Goal: Task Accomplishment & Management: Manage account settings

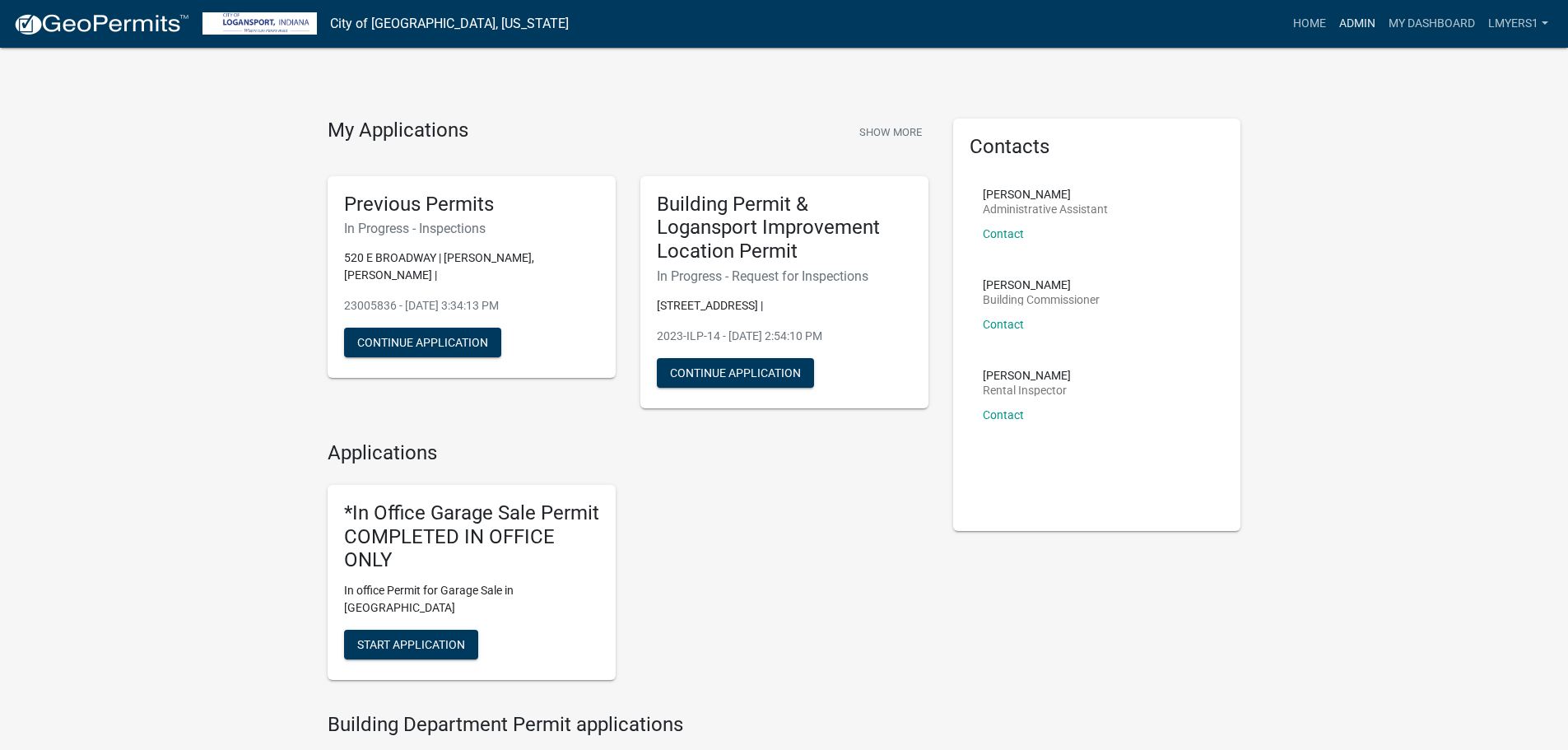
click at [1354, 23] on link "Admin" at bounding box center [1357, 24] width 49 height 32
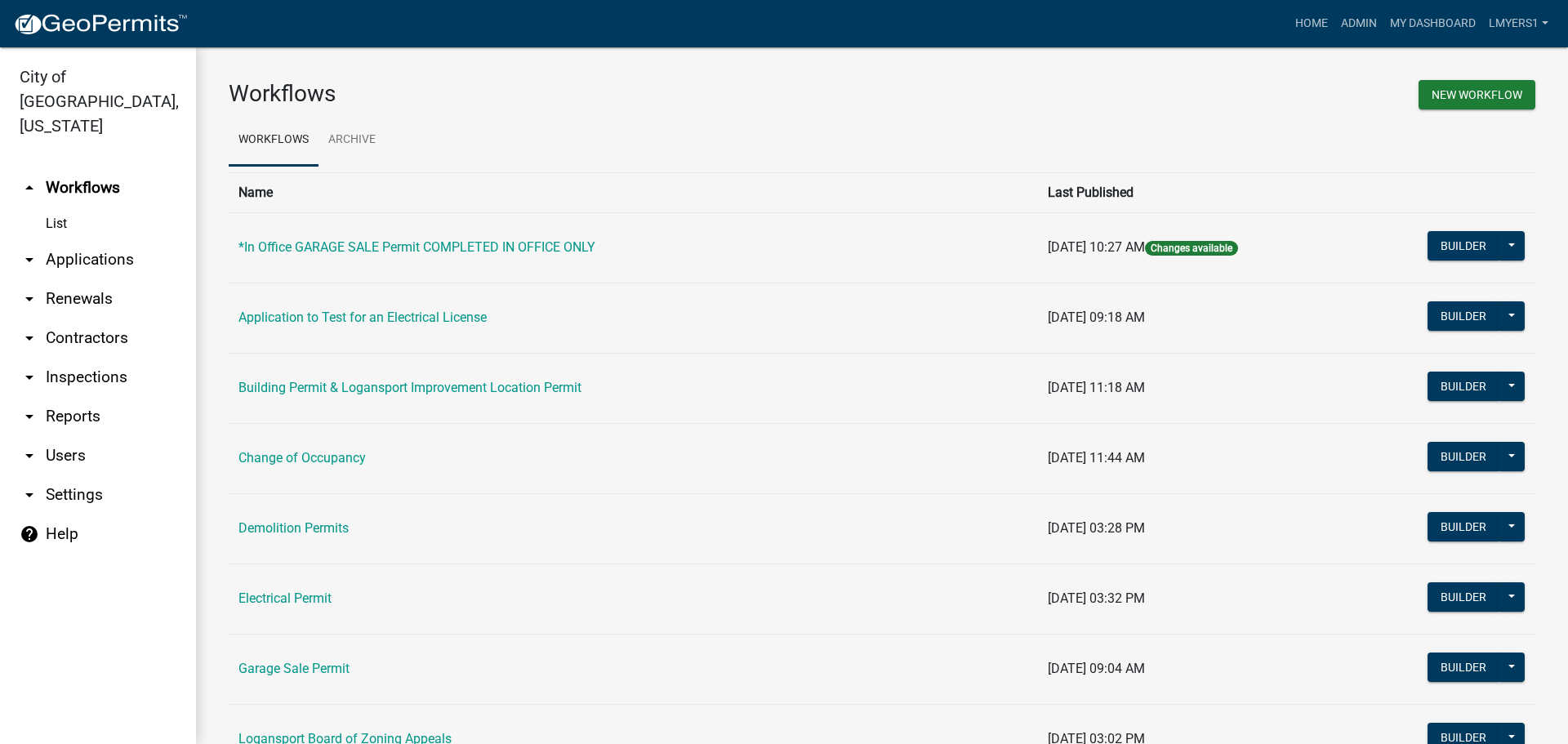
click at [78, 240] on link "arrow_drop_down Applications" at bounding box center [98, 260] width 196 height 39
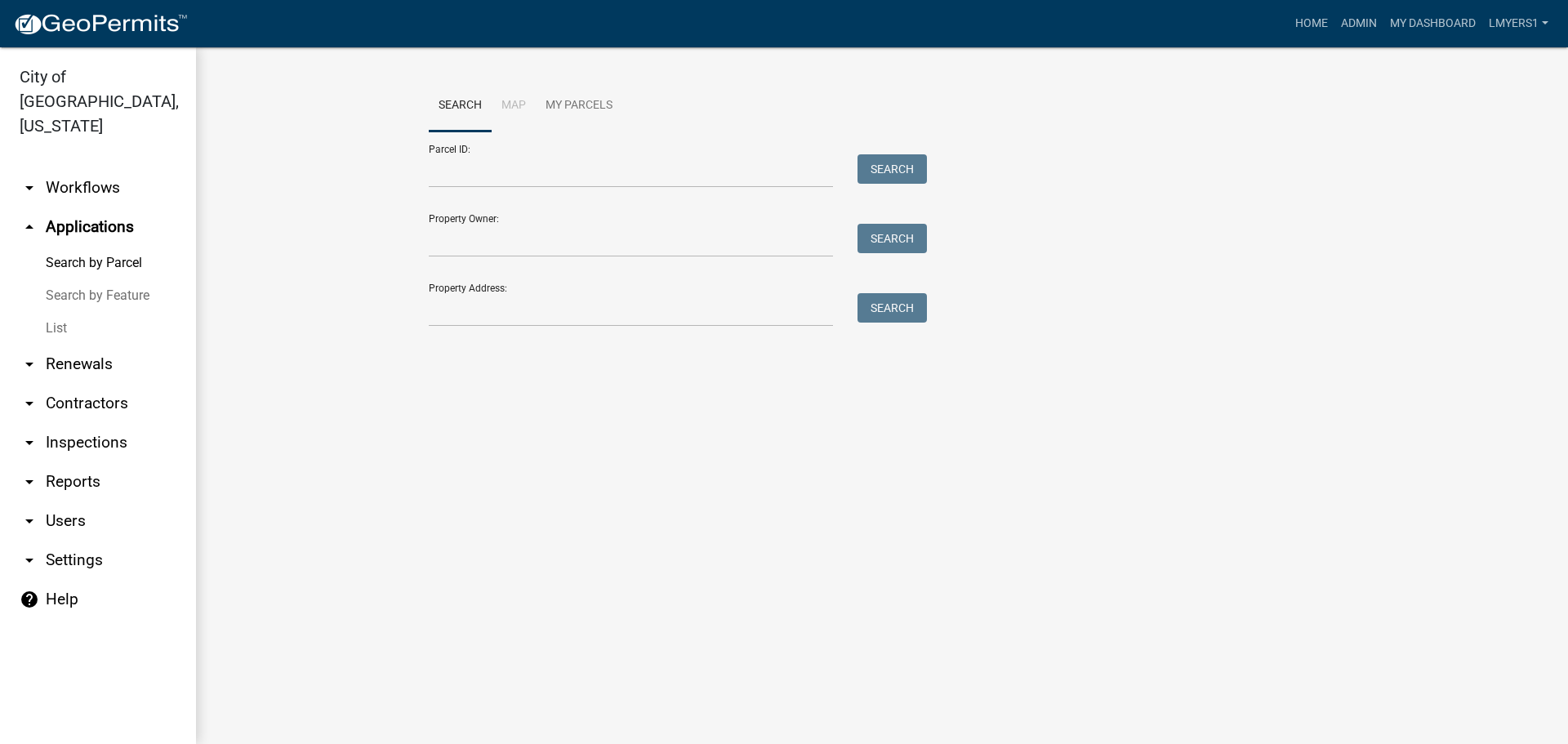
click at [57, 312] on link "List" at bounding box center [98, 328] width 196 height 32
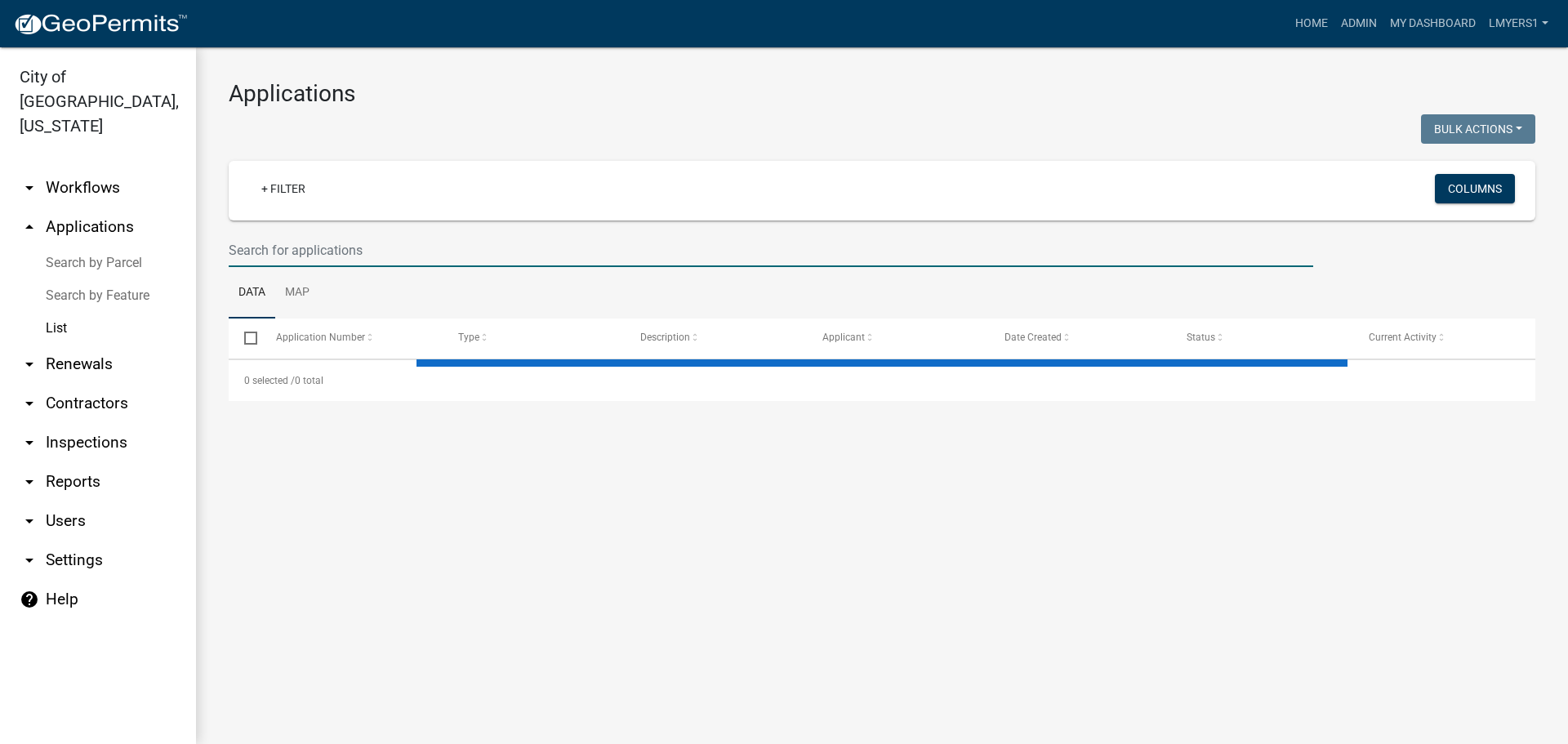
click at [285, 253] on input "text" at bounding box center [770, 250] width 1084 height 33
select select "3: 100"
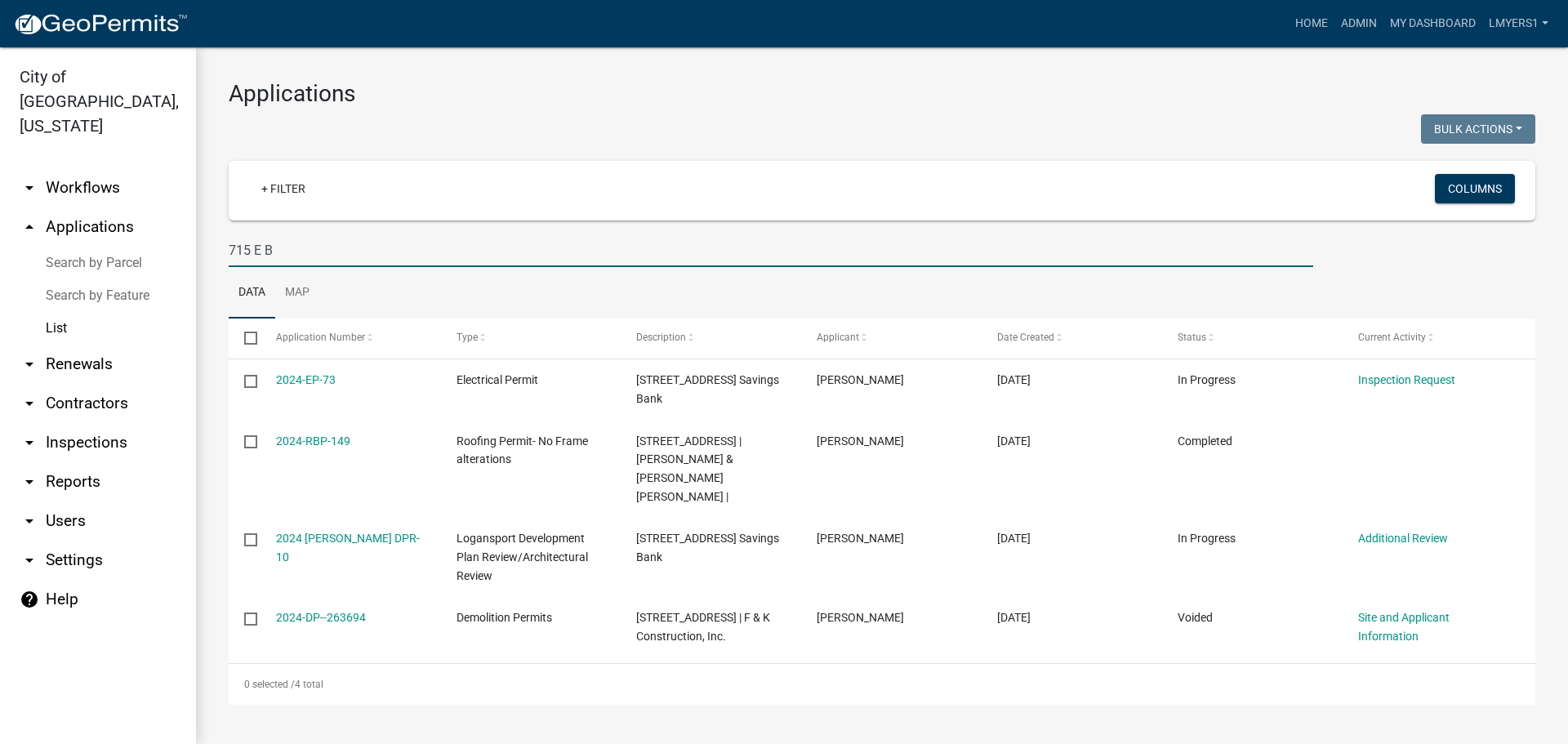
click at [368, 250] on input "715 E B" at bounding box center [770, 250] width 1084 height 33
click at [369, 250] on input "715 E B" at bounding box center [770, 250] width 1084 height 33
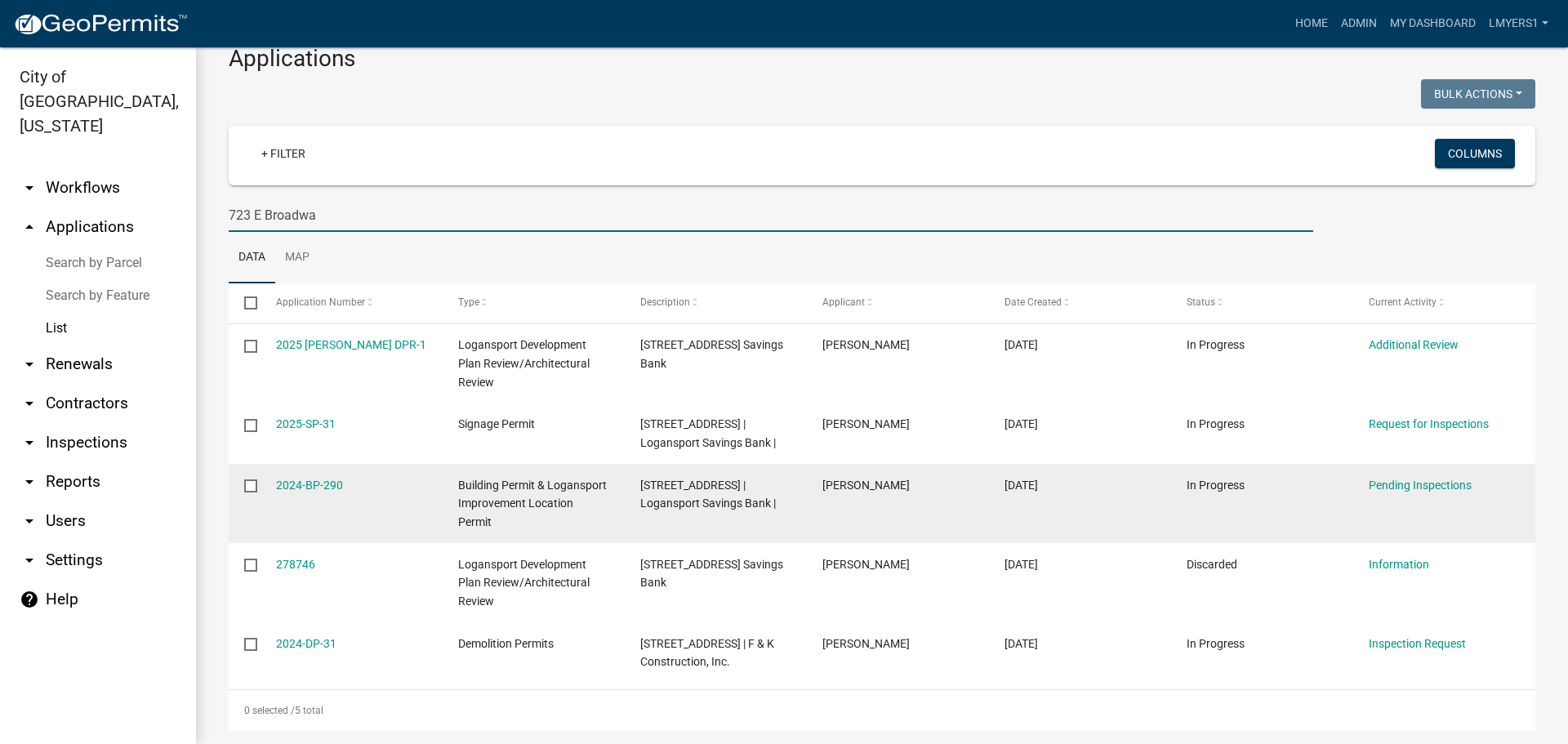
scroll to position [54, 0]
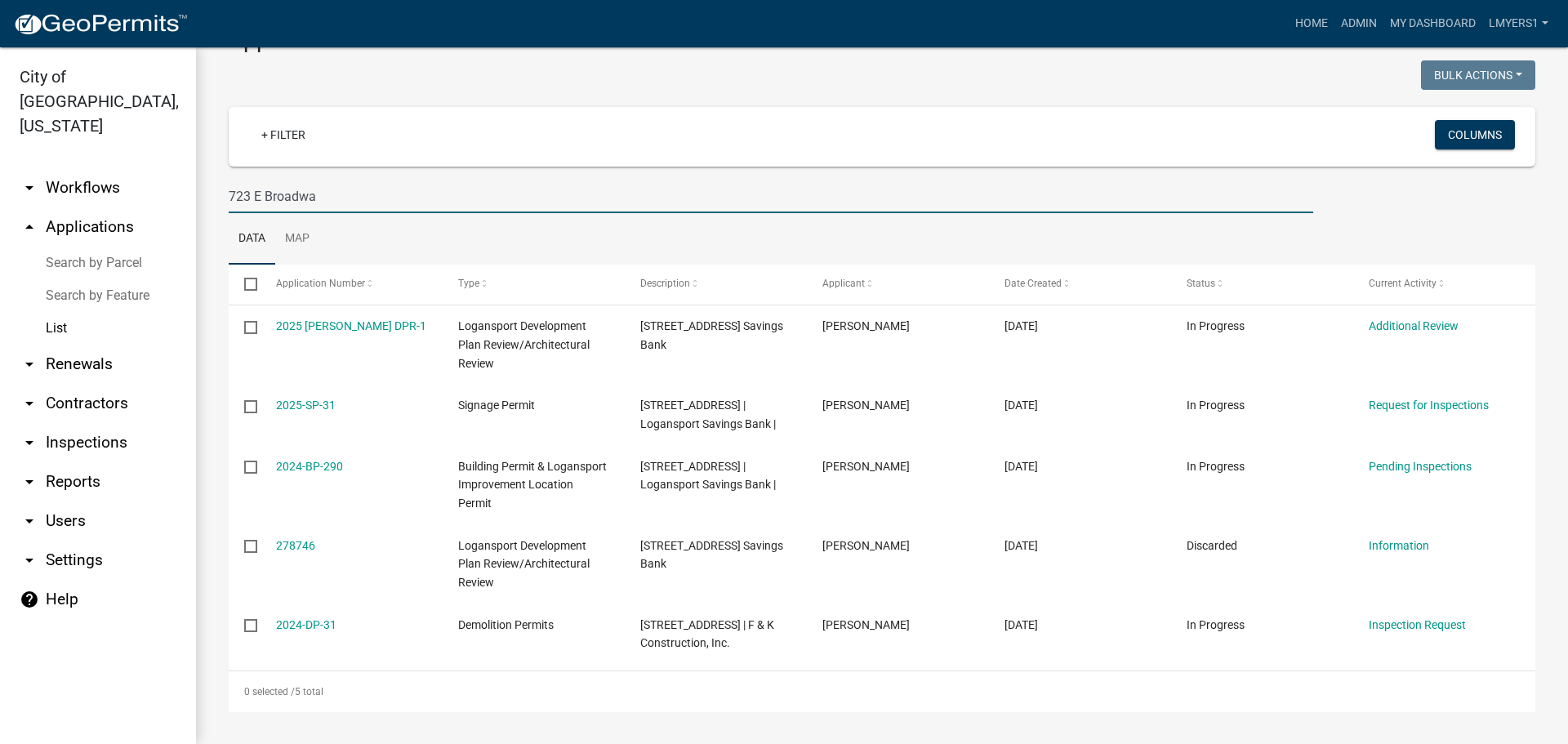
drag, startPoint x: 329, startPoint y: 198, endPoint x: 212, endPoint y: 207, distance: 117.3
click at [212, 207] on div "Applications Bulk Actions Void Expire Lock Withdraw + Filter Columns 723 E Broa…" at bounding box center [882, 368] width 1372 height 751
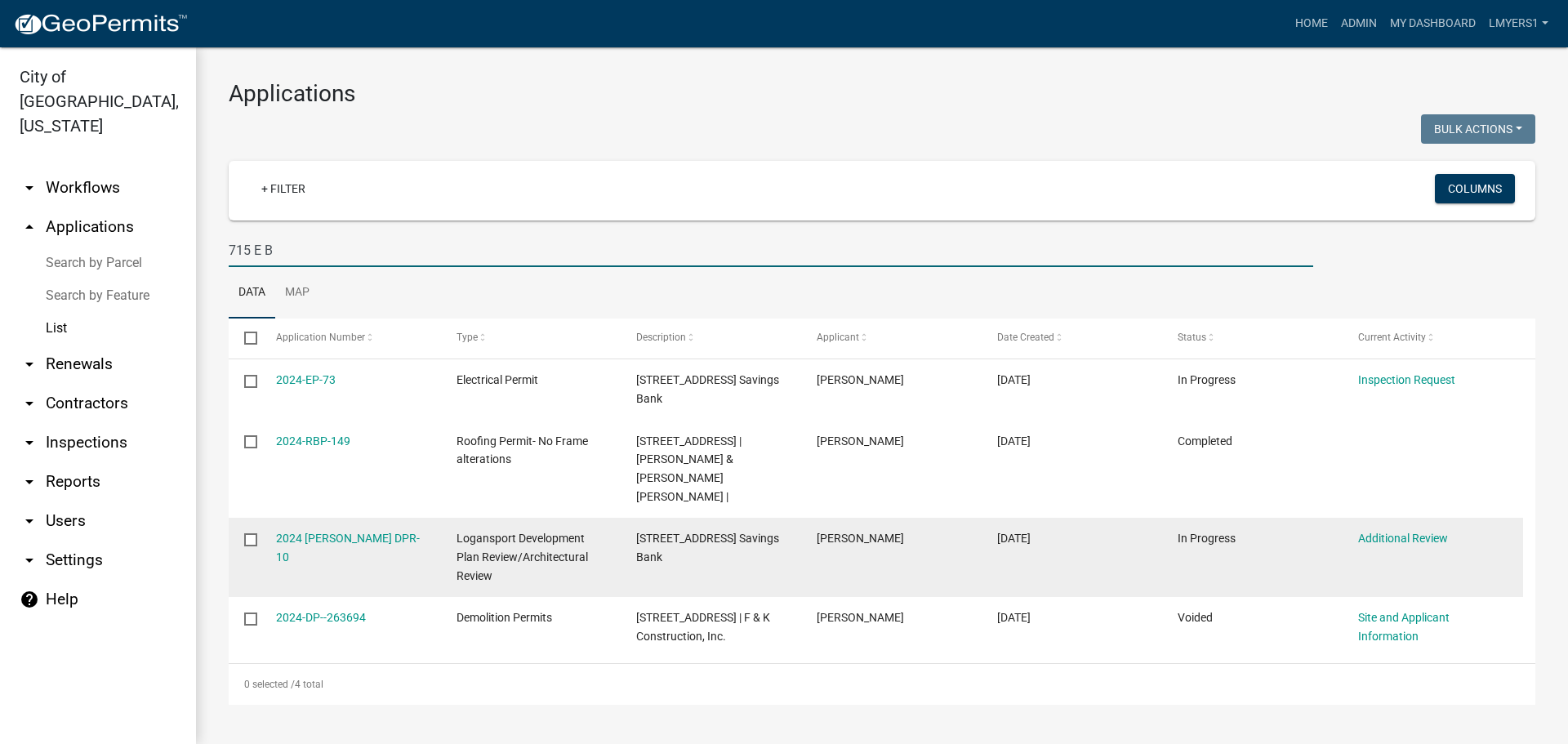
scroll to position [0, 0]
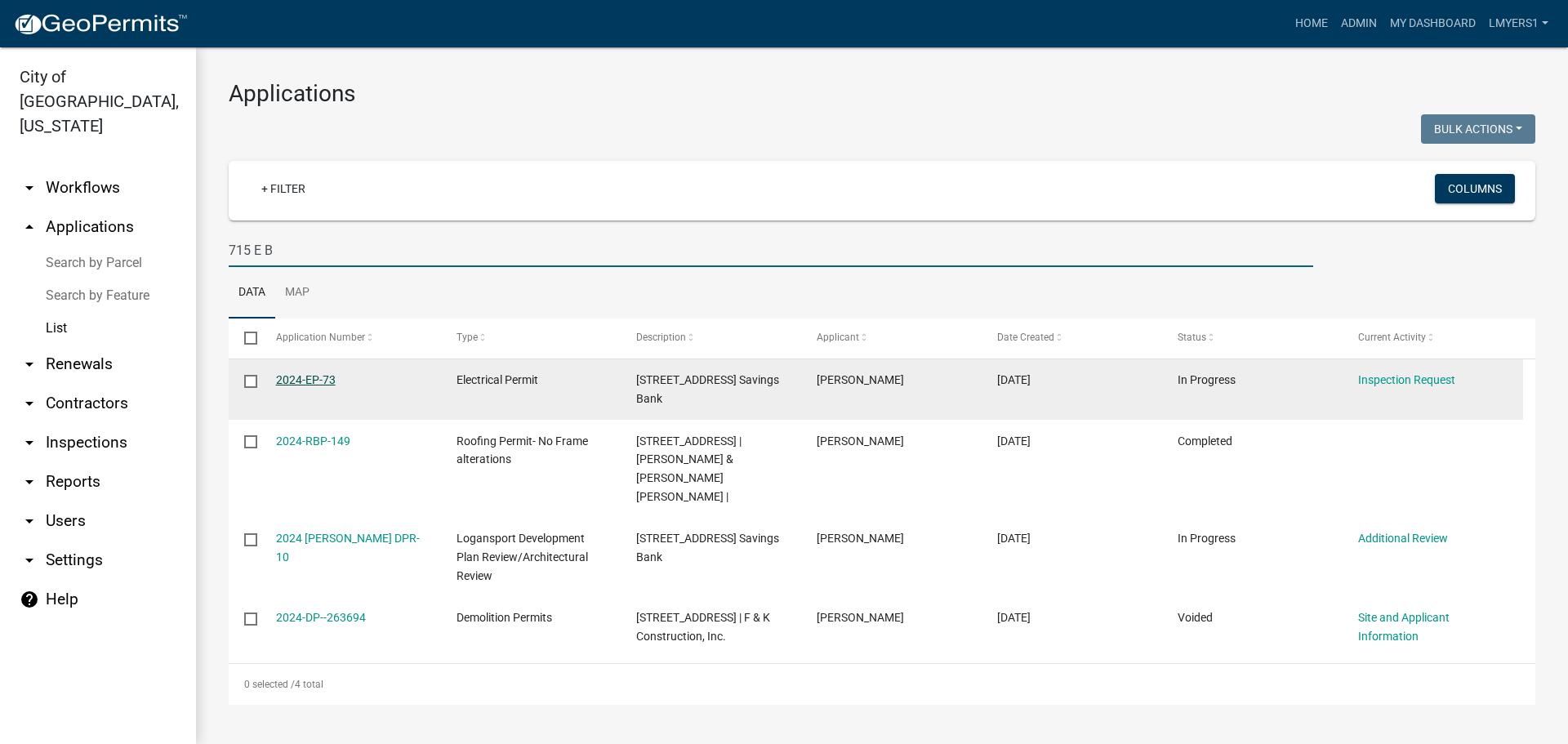
type input "715 E B"
click at [299, 379] on link "2024-EP-73" at bounding box center [305, 379] width 60 height 13
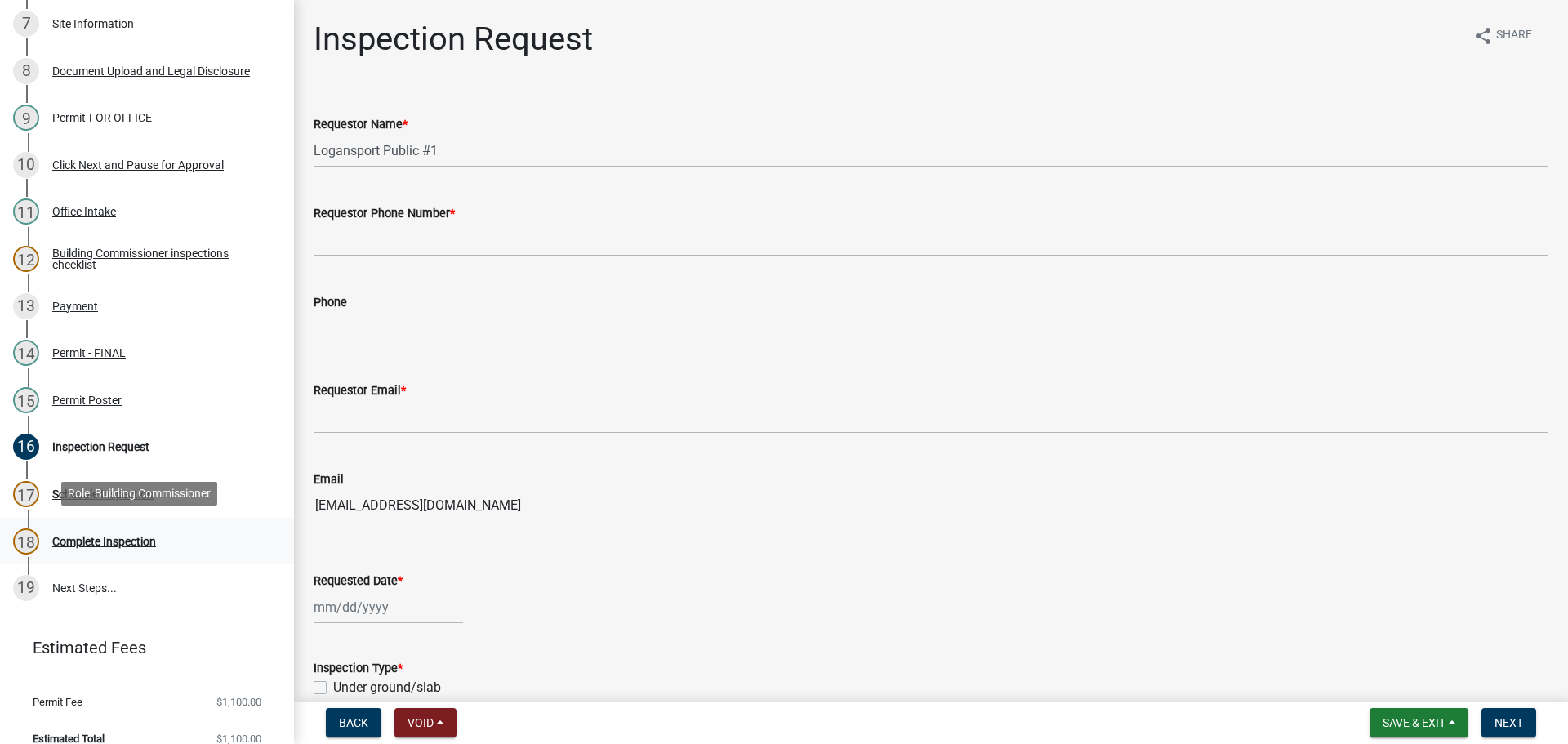
scroll to position [514, 0]
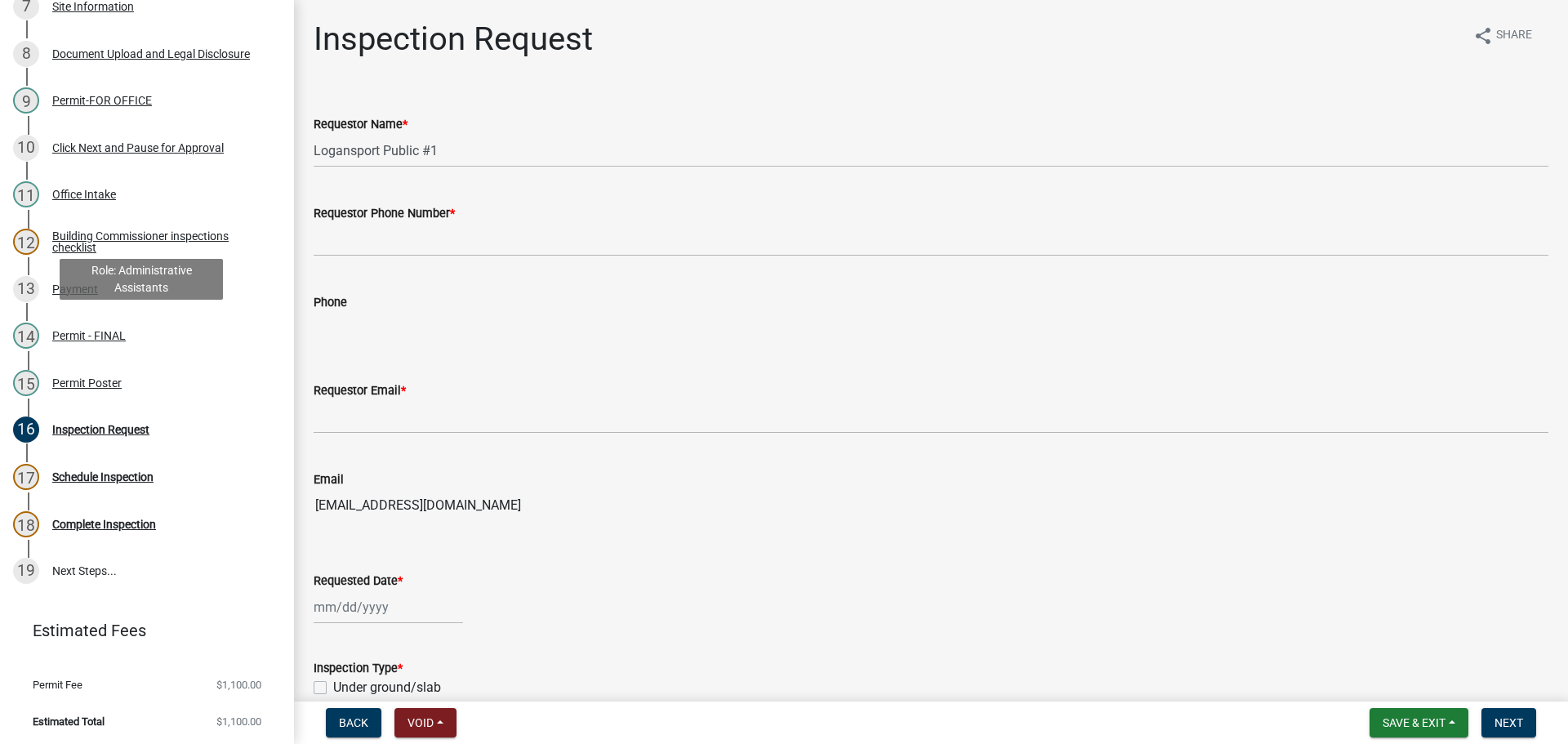
click at [85, 330] on div "Permit - FINAL" at bounding box center [88, 336] width 74 height 12
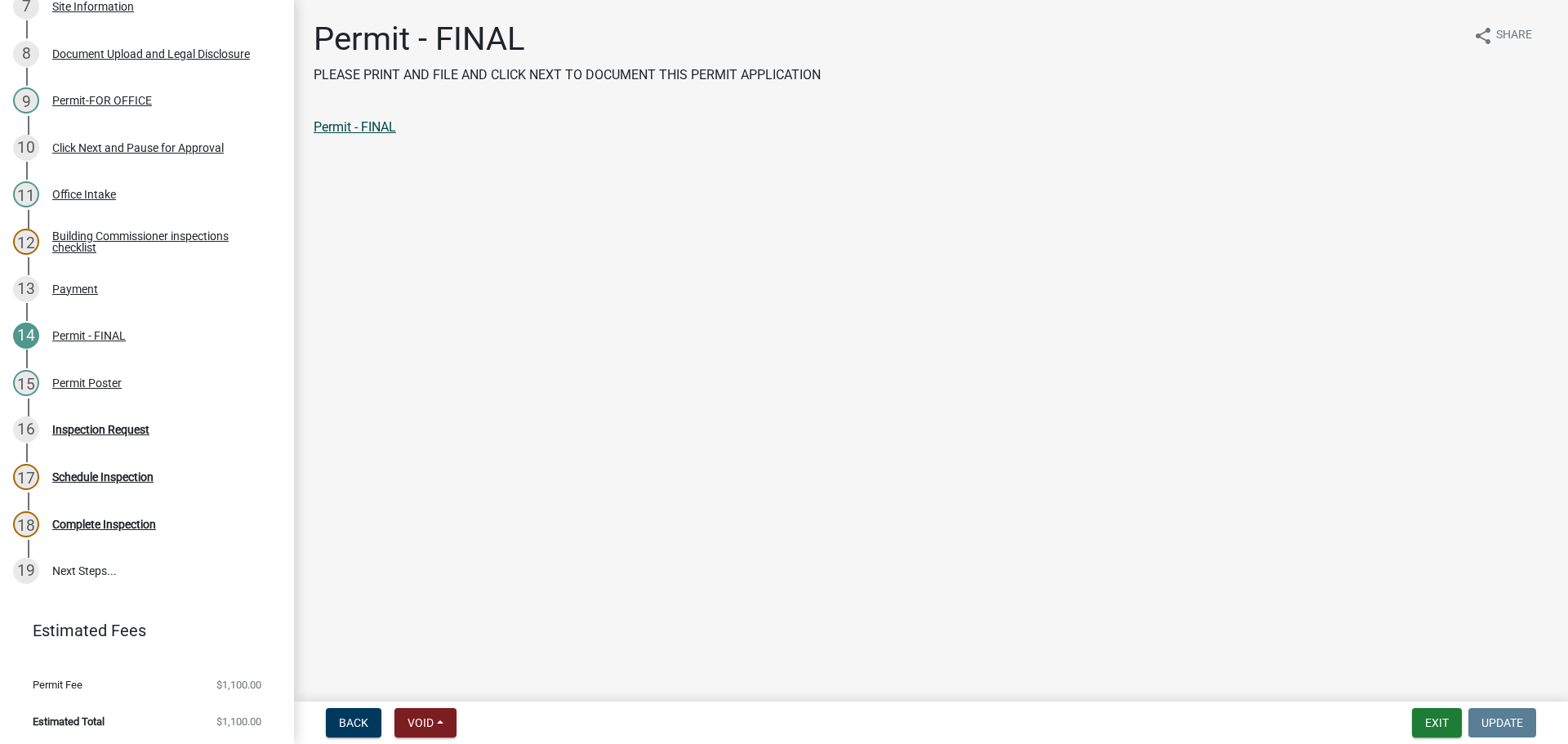
click at [369, 129] on link "Permit - FINAL" at bounding box center [355, 128] width 82 height 16
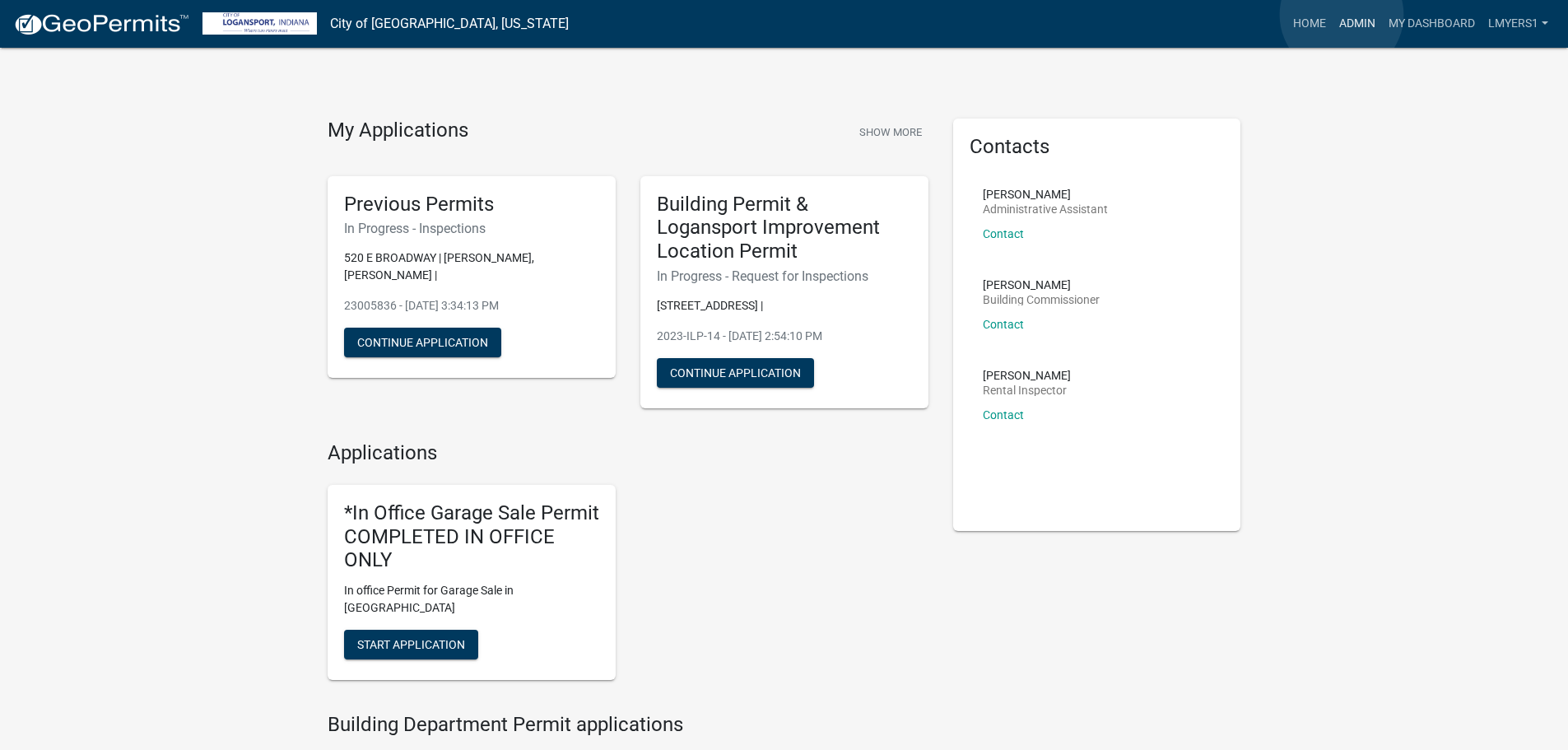
click at [1341, 15] on link "Admin" at bounding box center [1357, 24] width 49 height 32
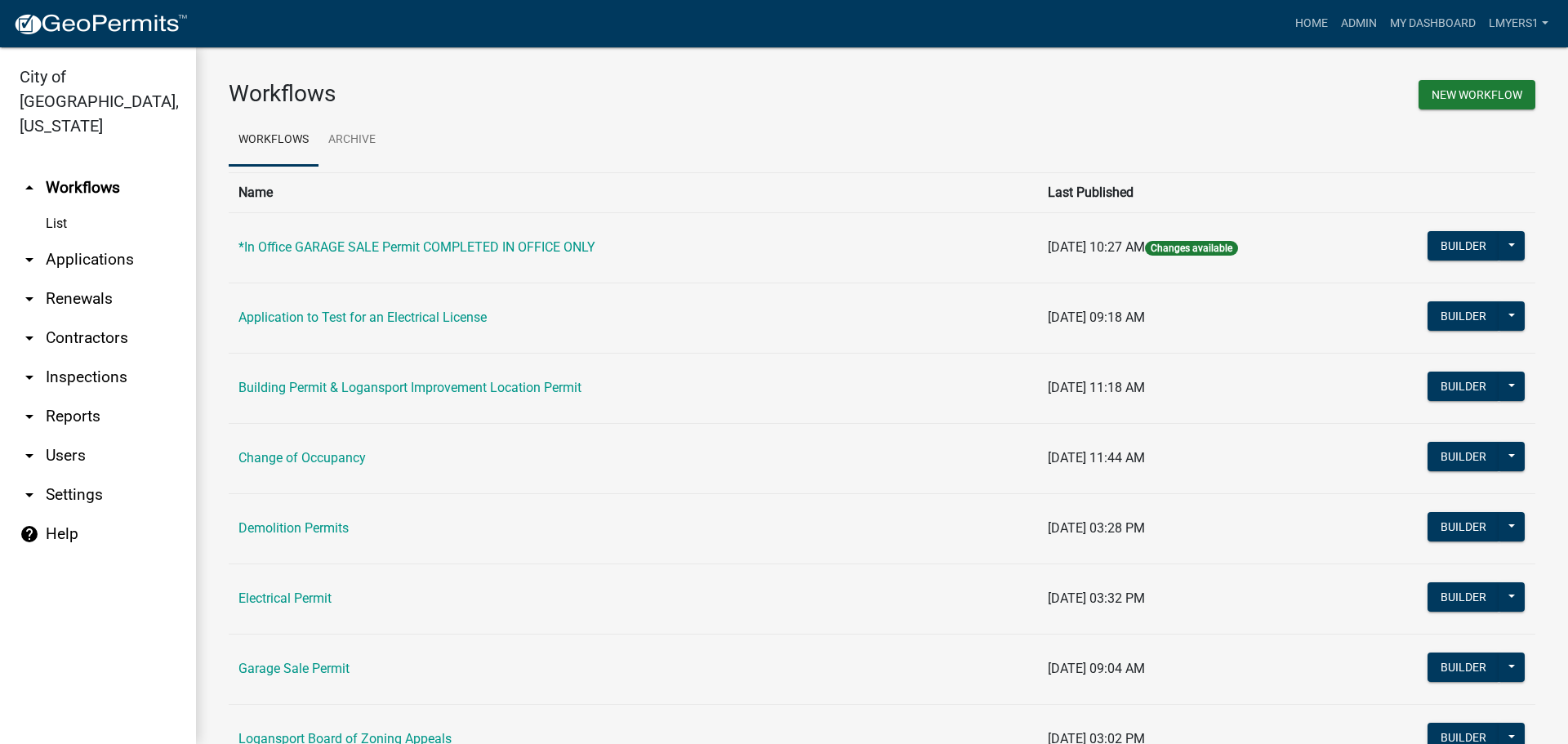
click at [65, 240] on link "arrow_drop_down Applications" at bounding box center [98, 260] width 196 height 39
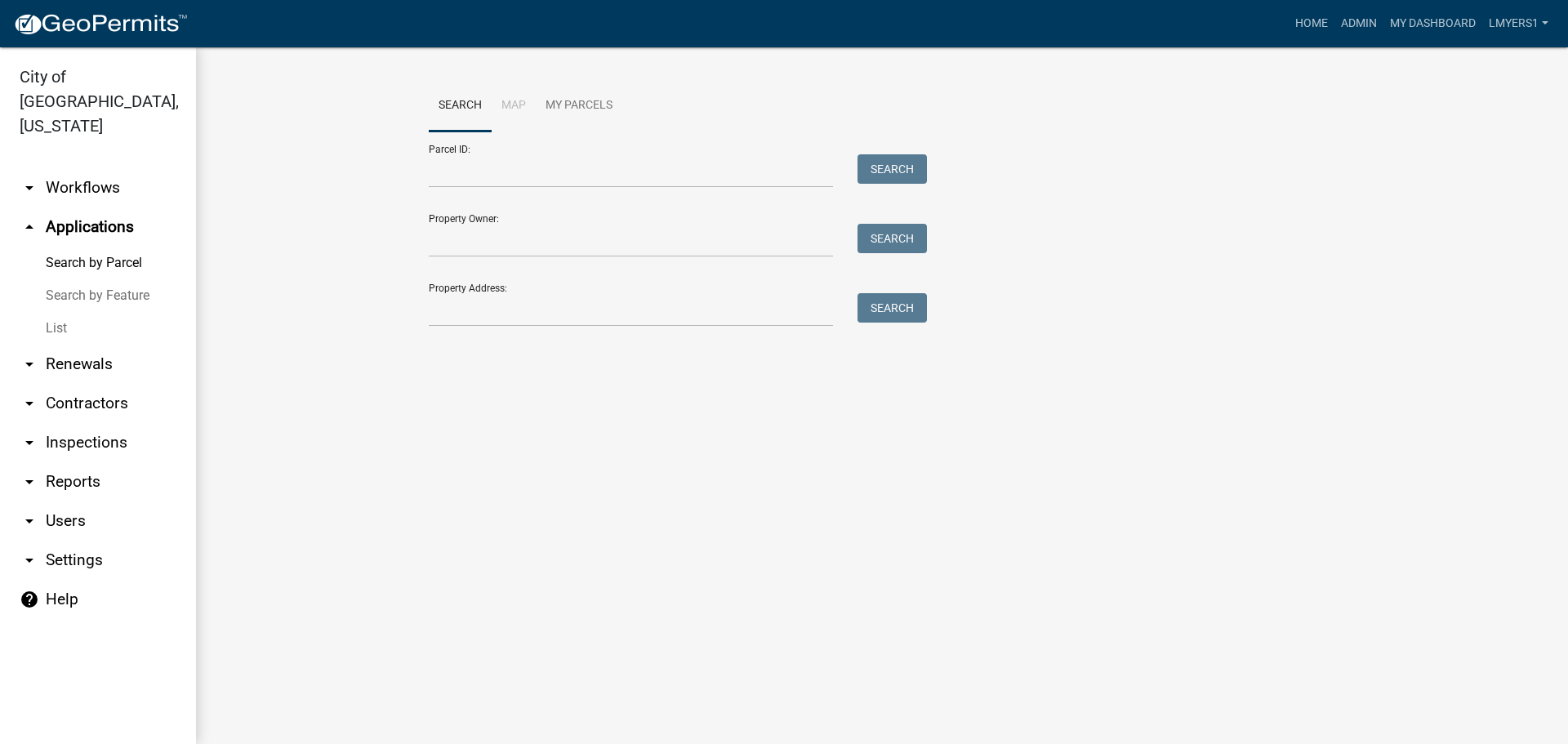
click at [50, 312] on link "List" at bounding box center [98, 328] width 196 height 32
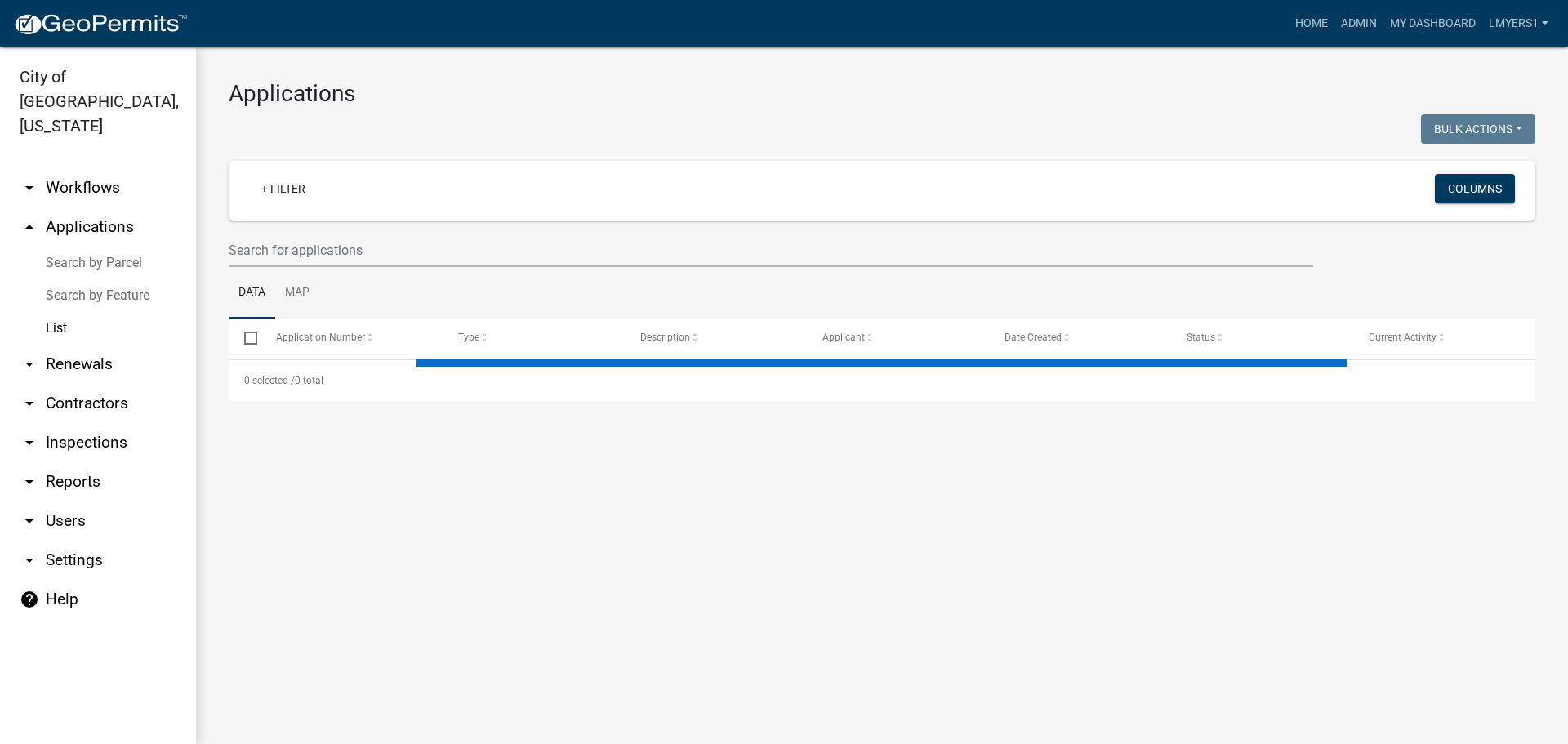
select select "3: 100"
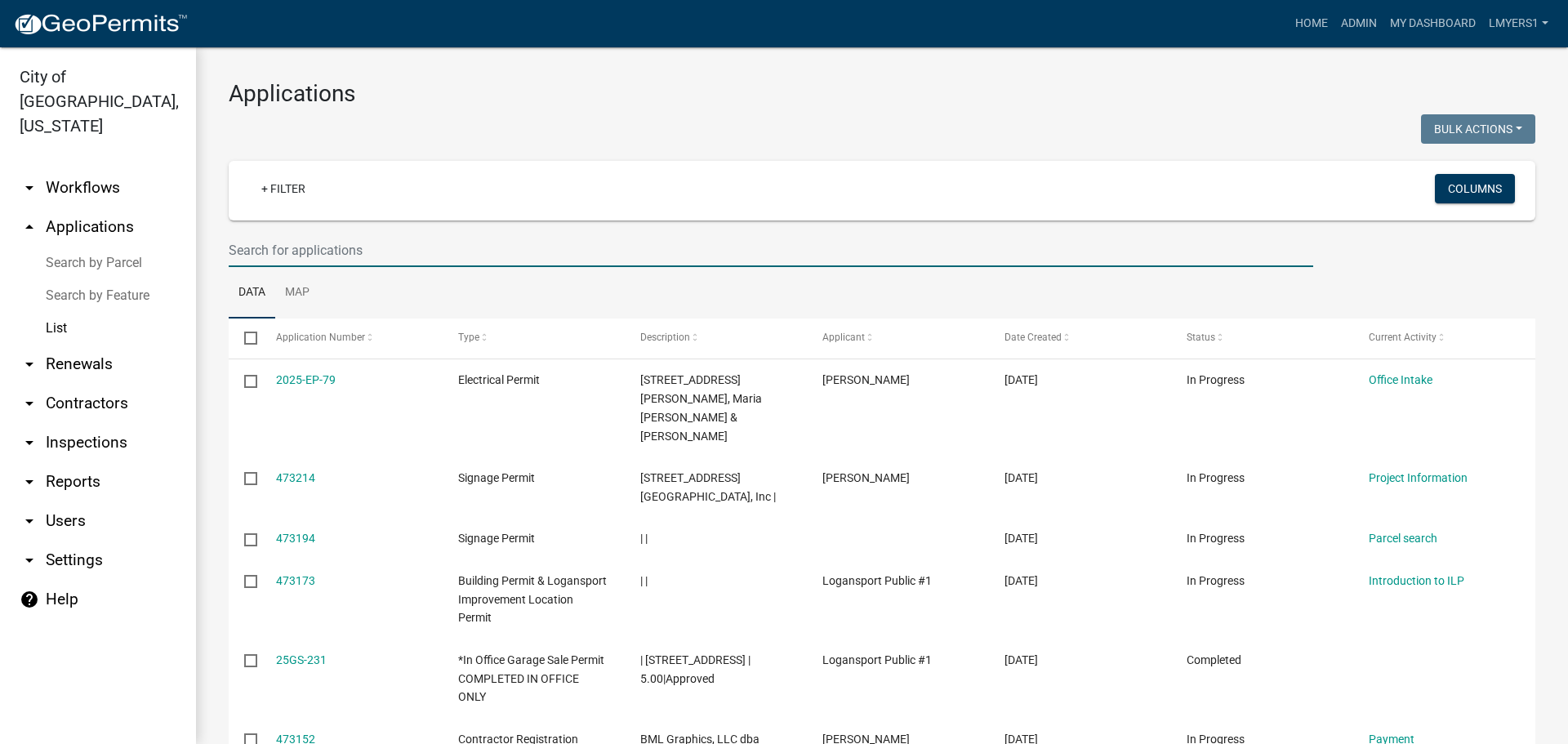
click at [316, 249] on input "text" at bounding box center [770, 250] width 1084 height 33
click at [258, 183] on link "+ Filter" at bounding box center [284, 188] width 71 height 29
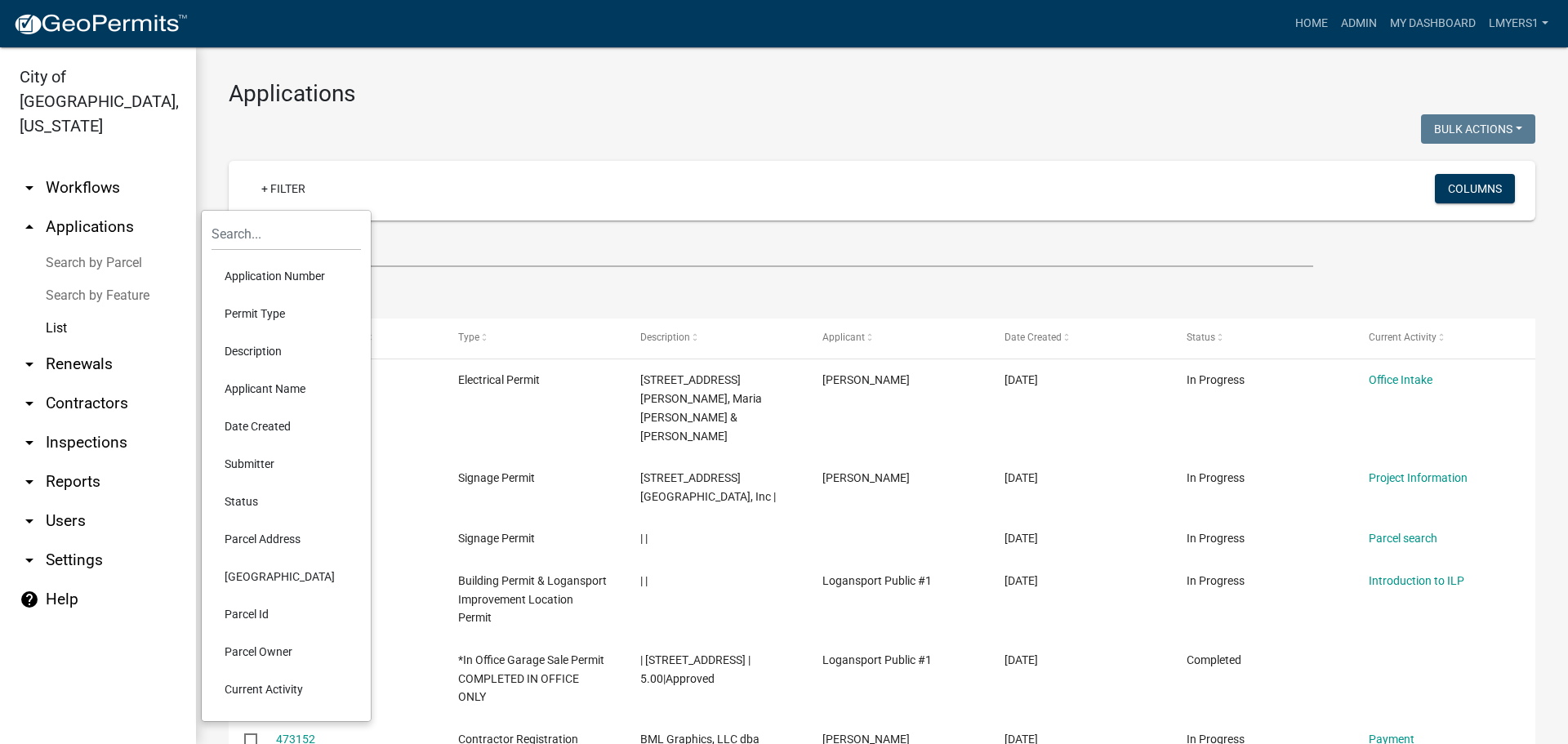
click at [275, 315] on li "Permit Type" at bounding box center [287, 313] width 149 height 37
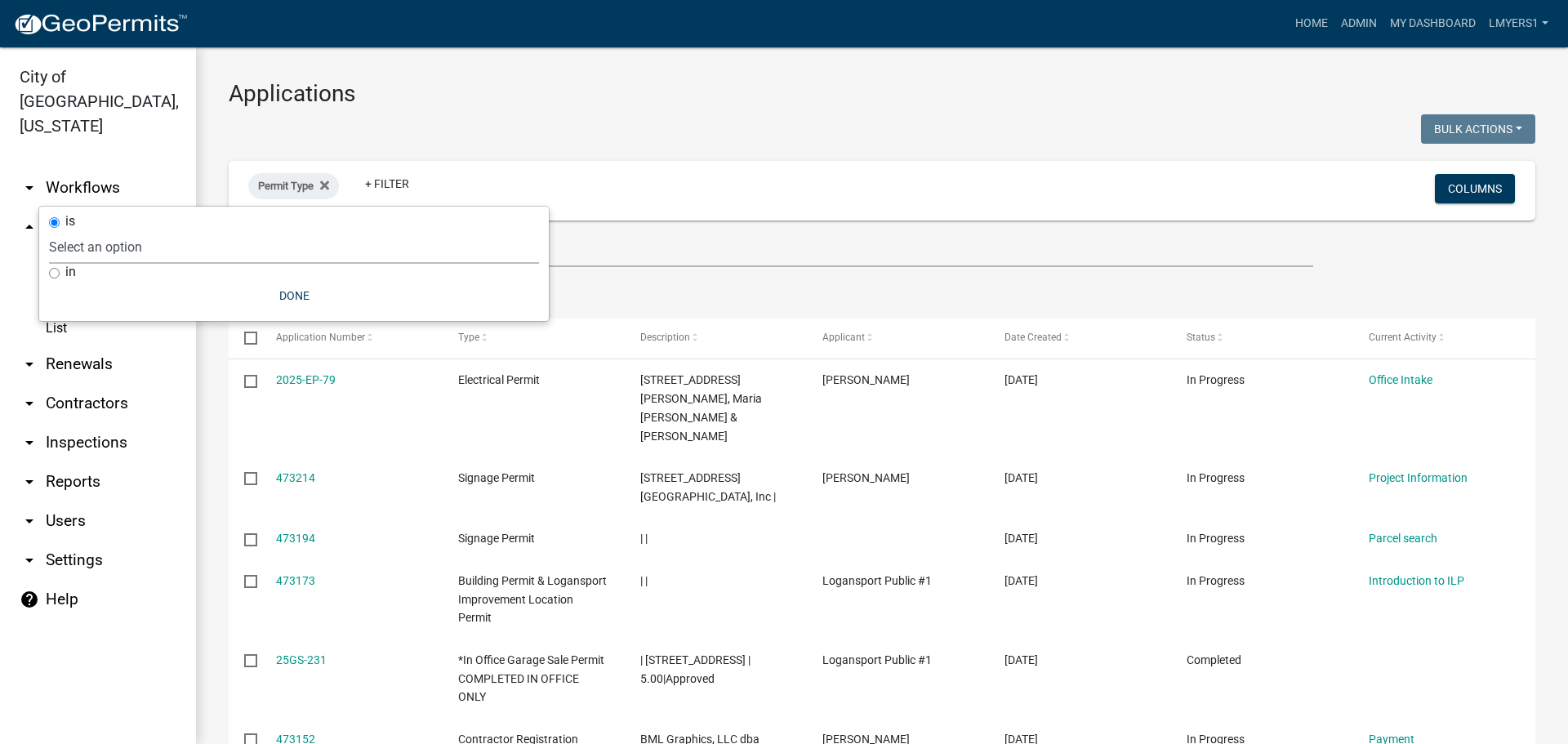
click at [85, 246] on select "Select an option *In Office GARAGE SALE Permit COMPLETED IN OFFICE ONLY Applica…" at bounding box center [293, 247] width 490 height 33
select select "95441406-86ee-4acf-b506-401a46801e19"
click at [196, 231] on select "Select an option *In Office GARAGE SALE Permit COMPLETED IN OFFICE ONLY Applica…" at bounding box center [293, 247] width 490 height 33
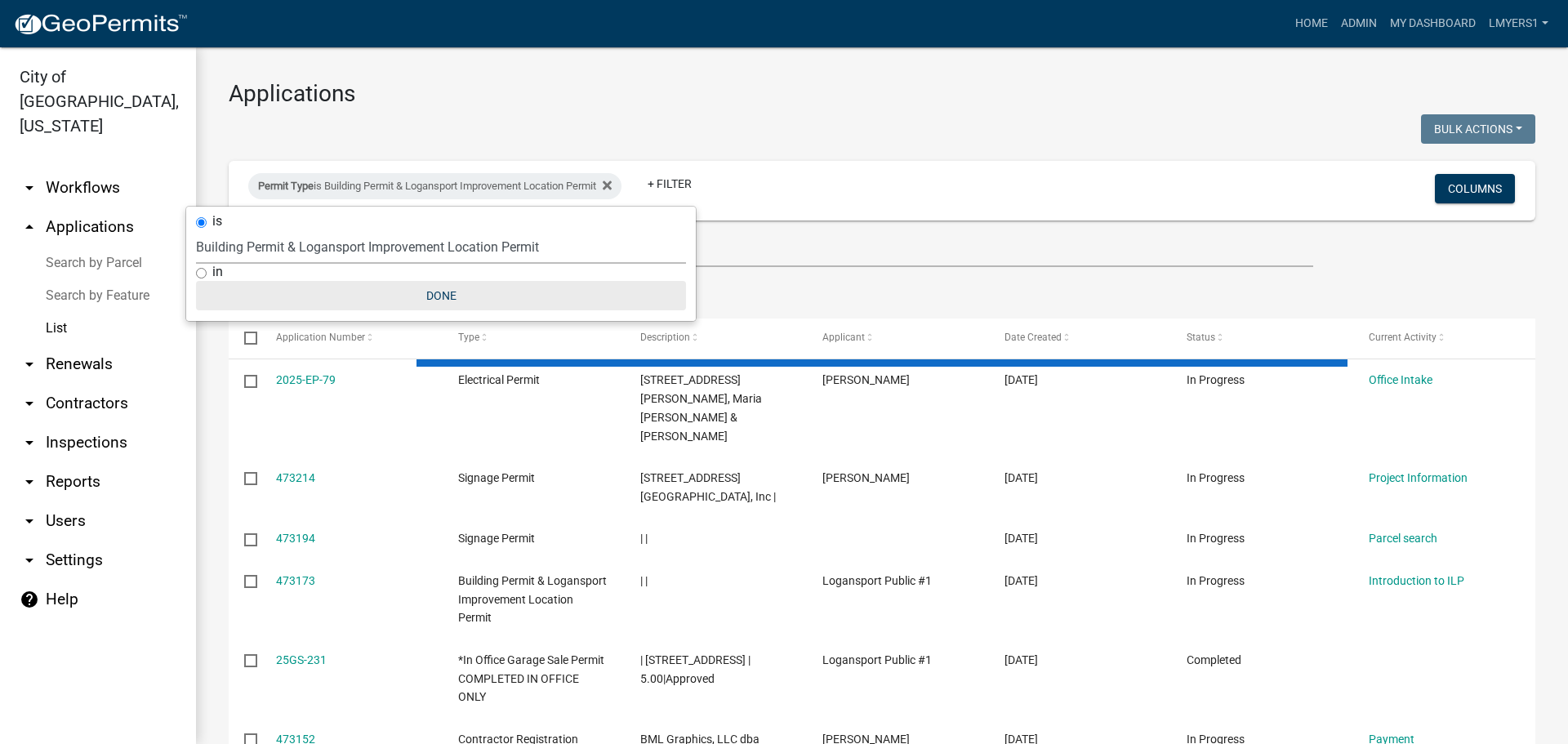
click at [445, 304] on button "Done" at bounding box center [441, 295] width 490 height 29
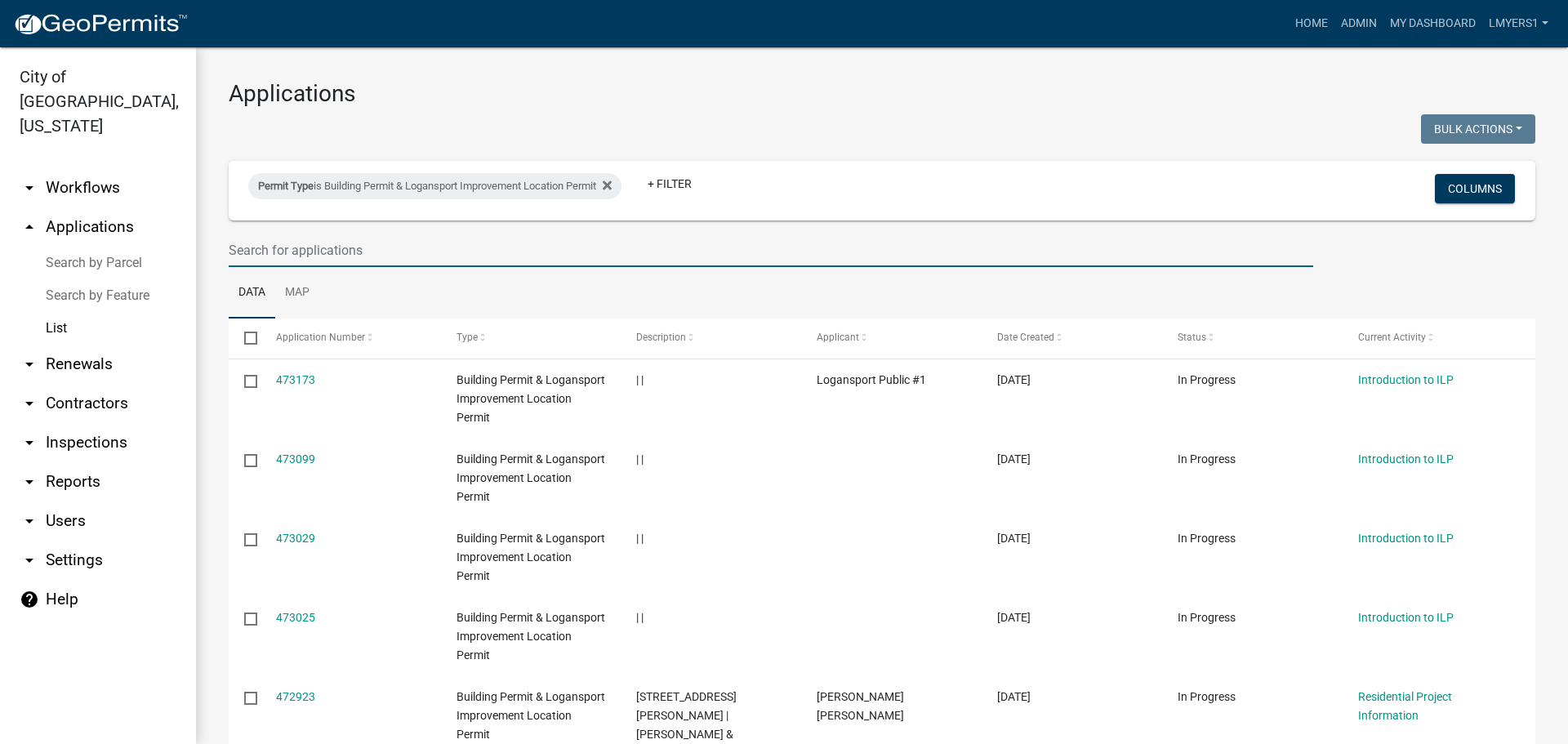
click at [485, 251] on input "text" at bounding box center [770, 250] width 1084 height 33
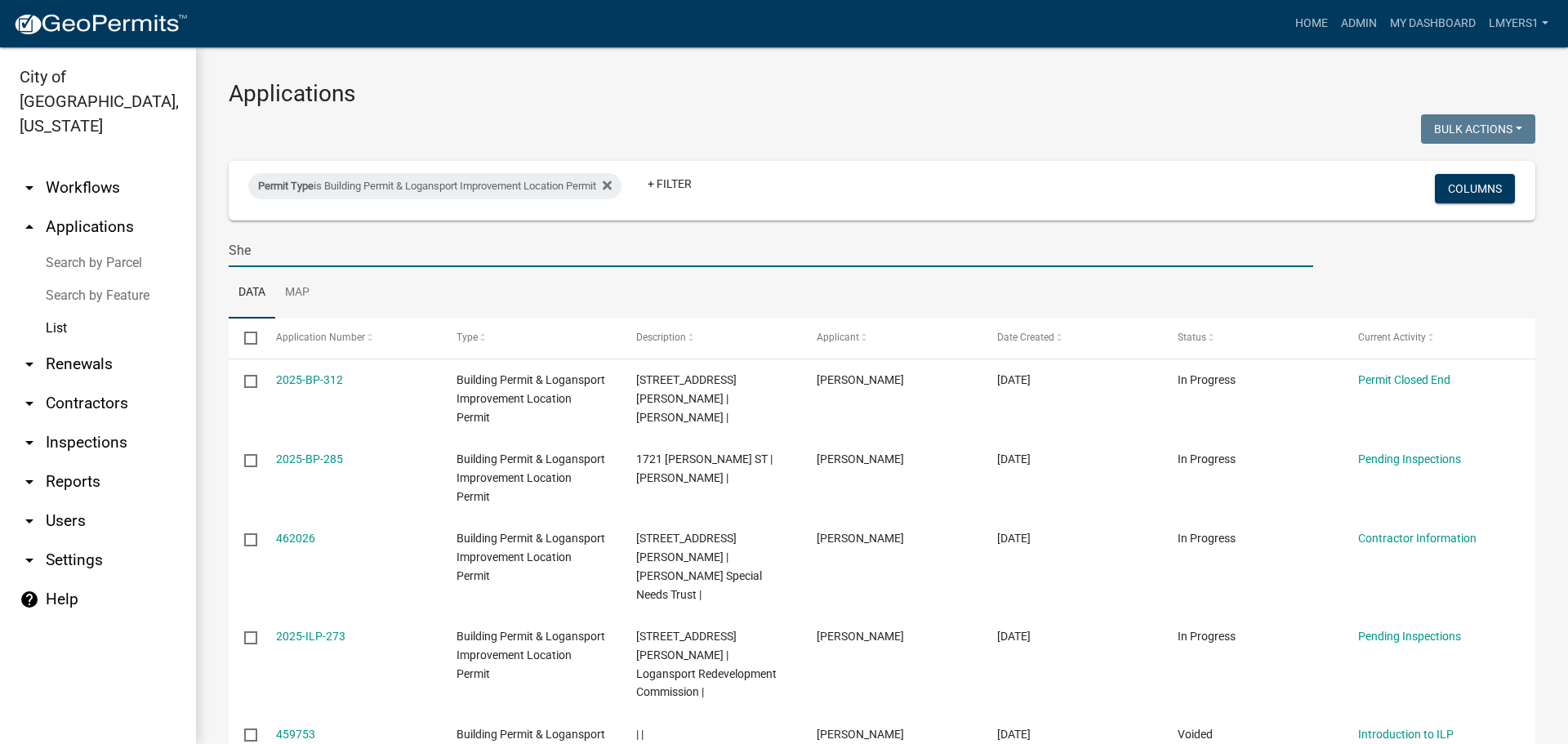
drag, startPoint x: 260, startPoint y: 247, endPoint x: 229, endPoint y: 241, distance: 31.6
click at [229, 241] on input "She" at bounding box center [770, 250] width 1084 height 33
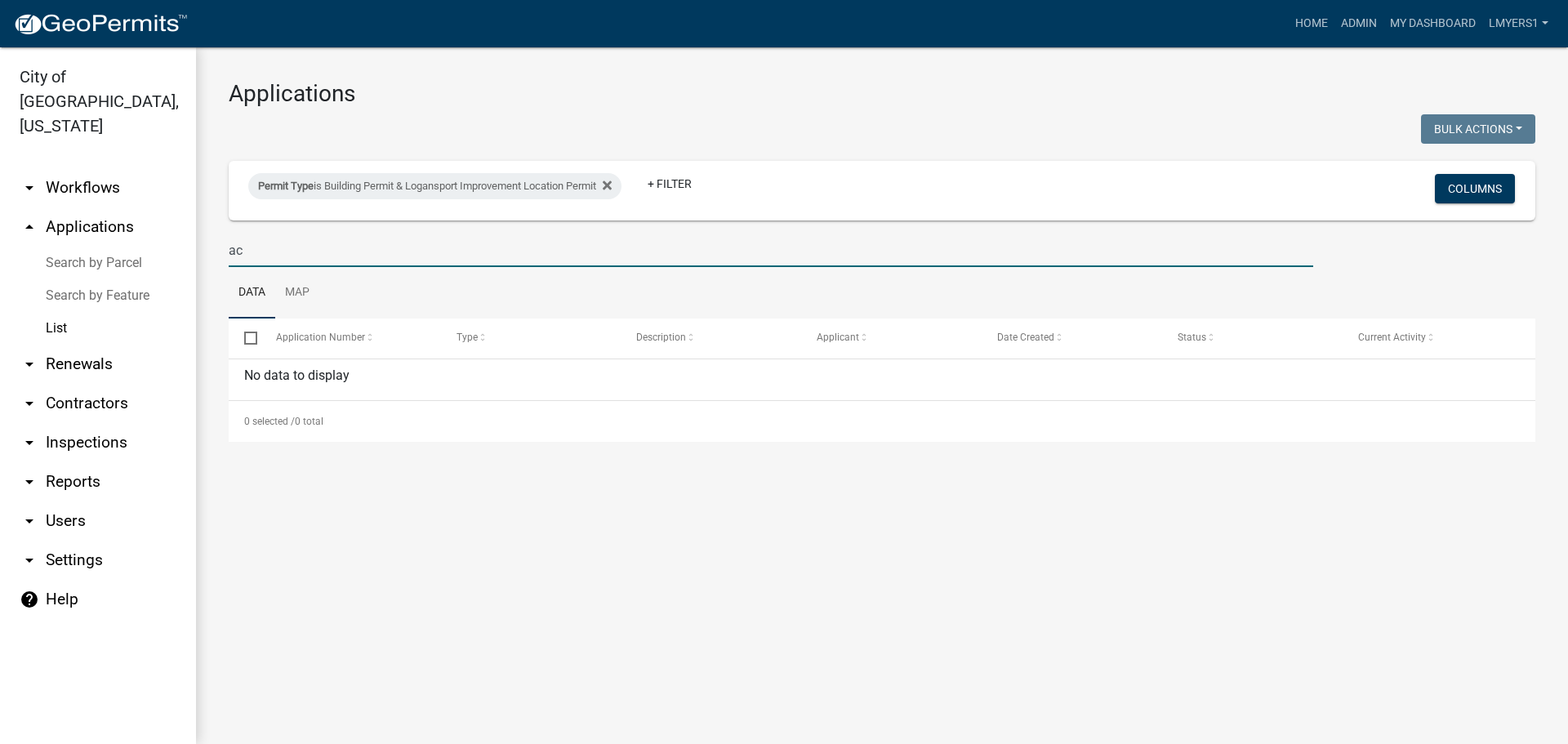
type input "a"
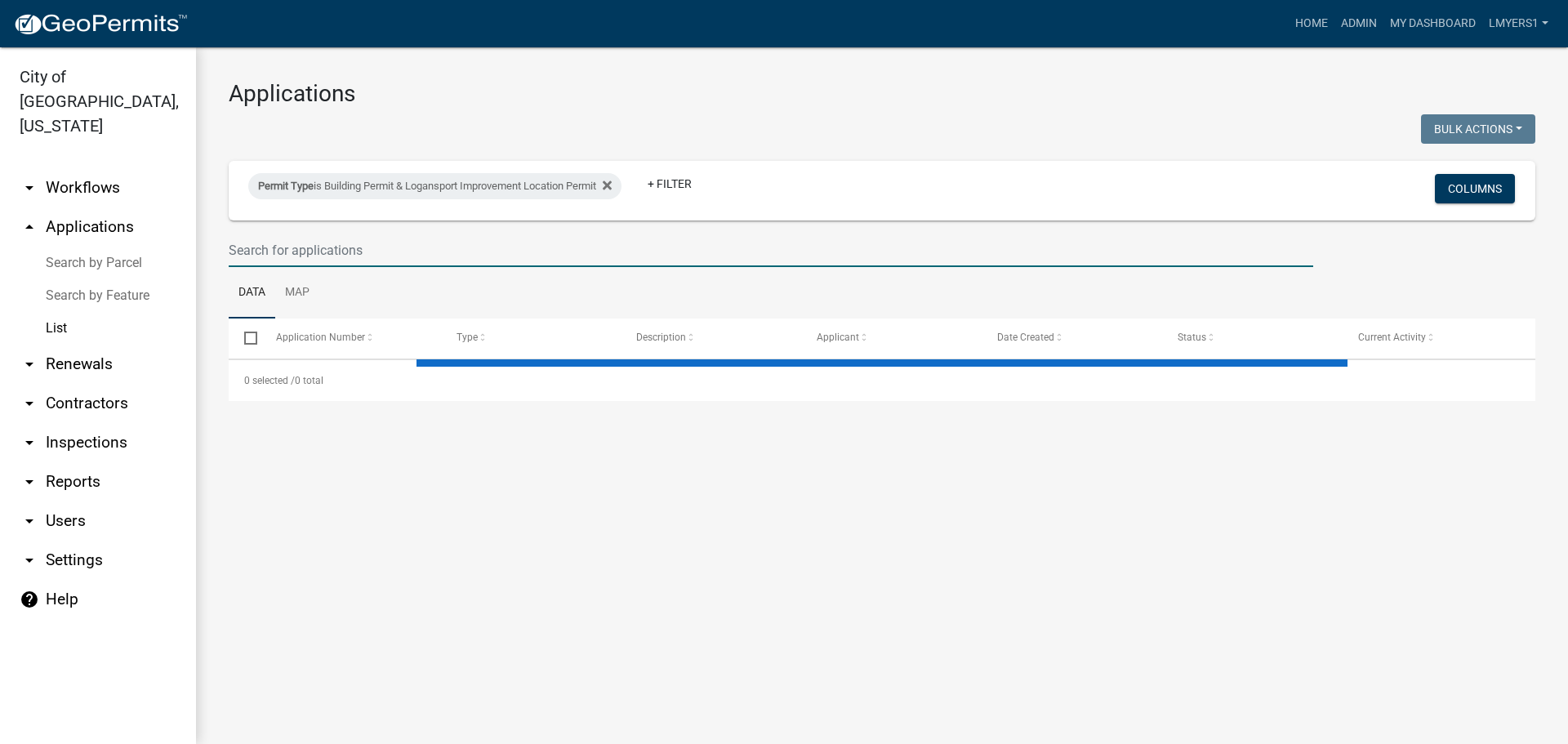
select select "3: 100"
